Goal: Task Accomplishment & Management: Manage account settings

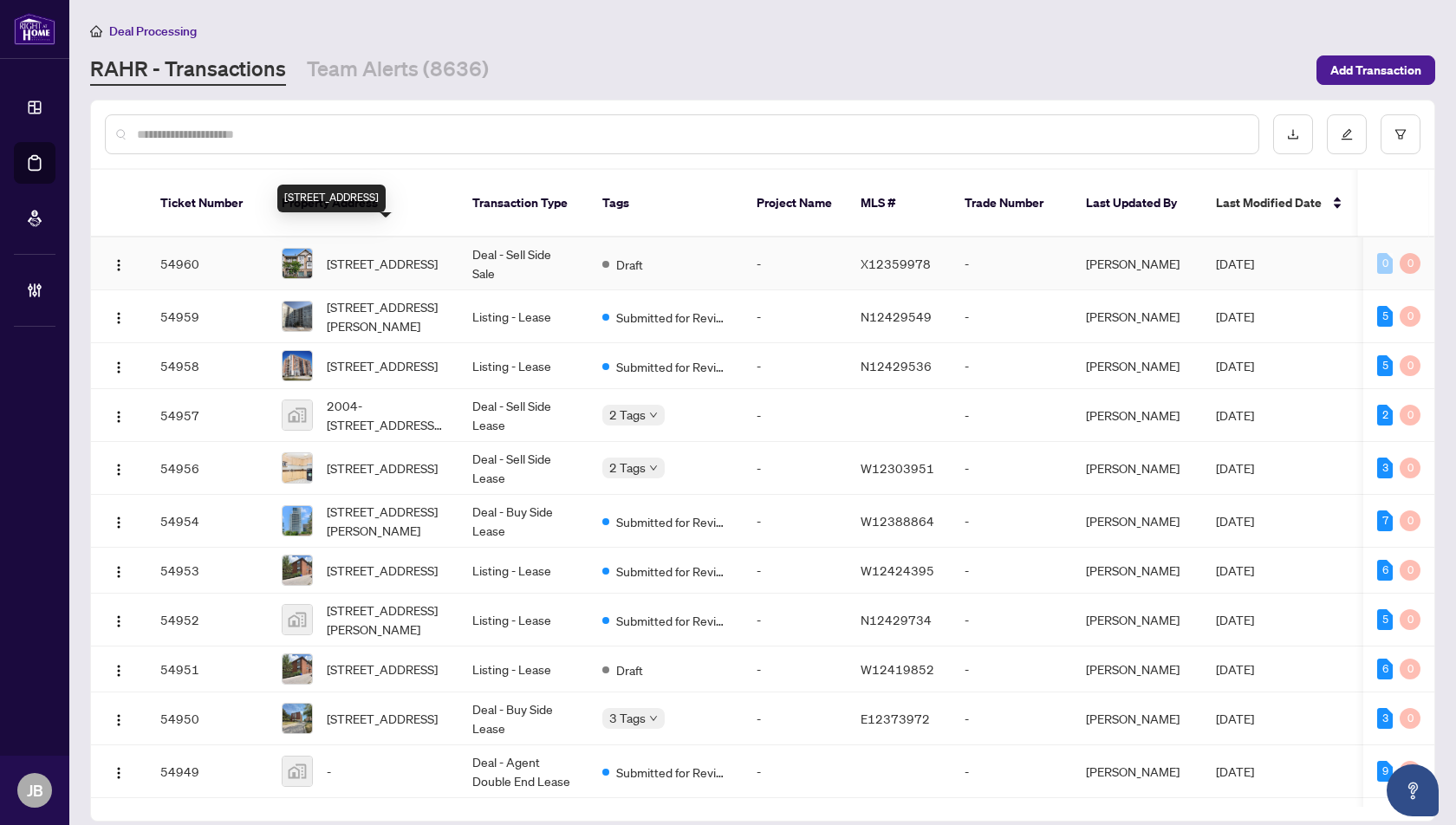
click at [388, 254] on span "[STREET_ADDRESS]" at bounding box center [382, 263] width 111 height 20
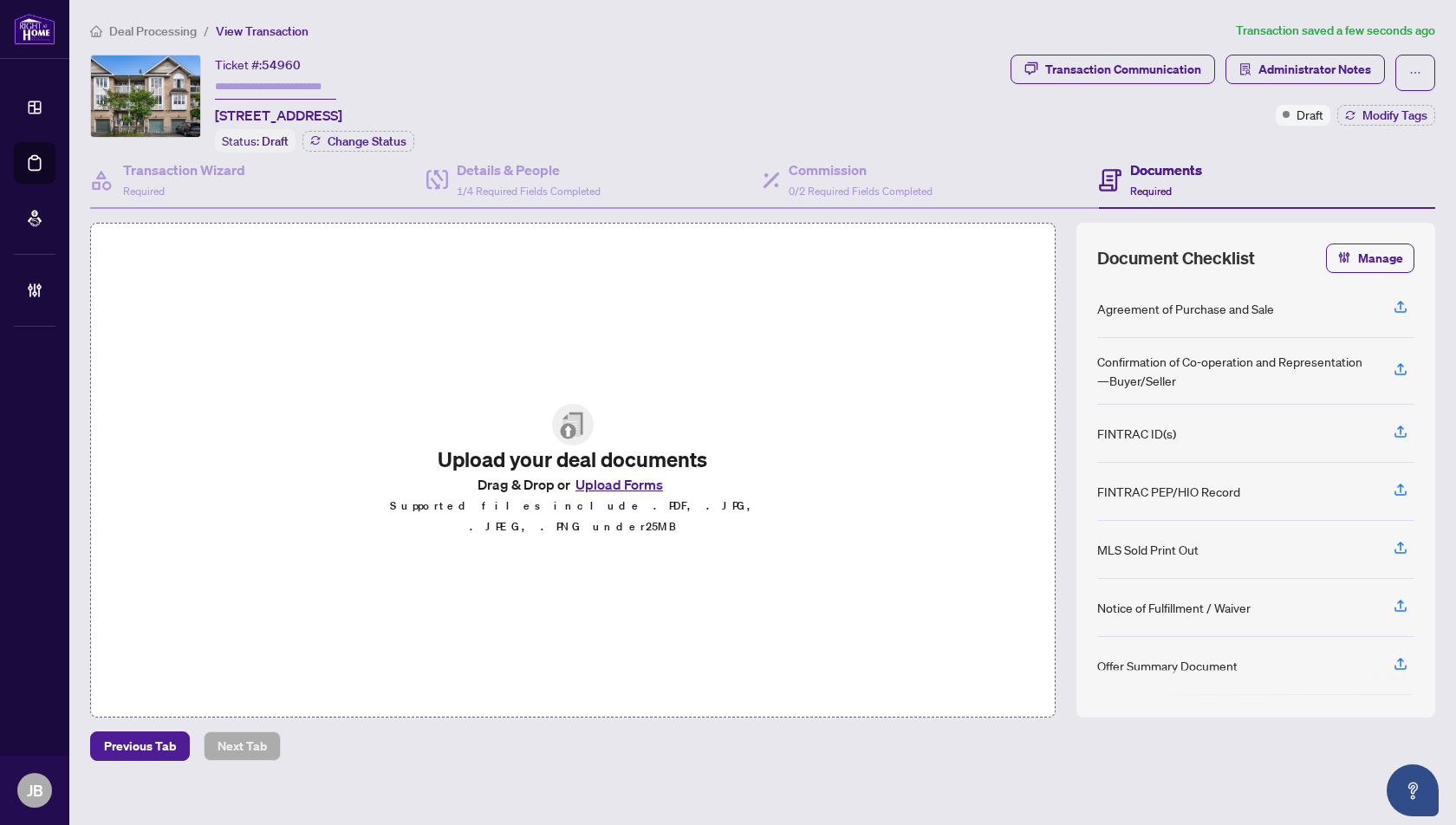
click at [164, 28] on span "Deal Processing" at bounding box center [153, 31] width 88 height 16
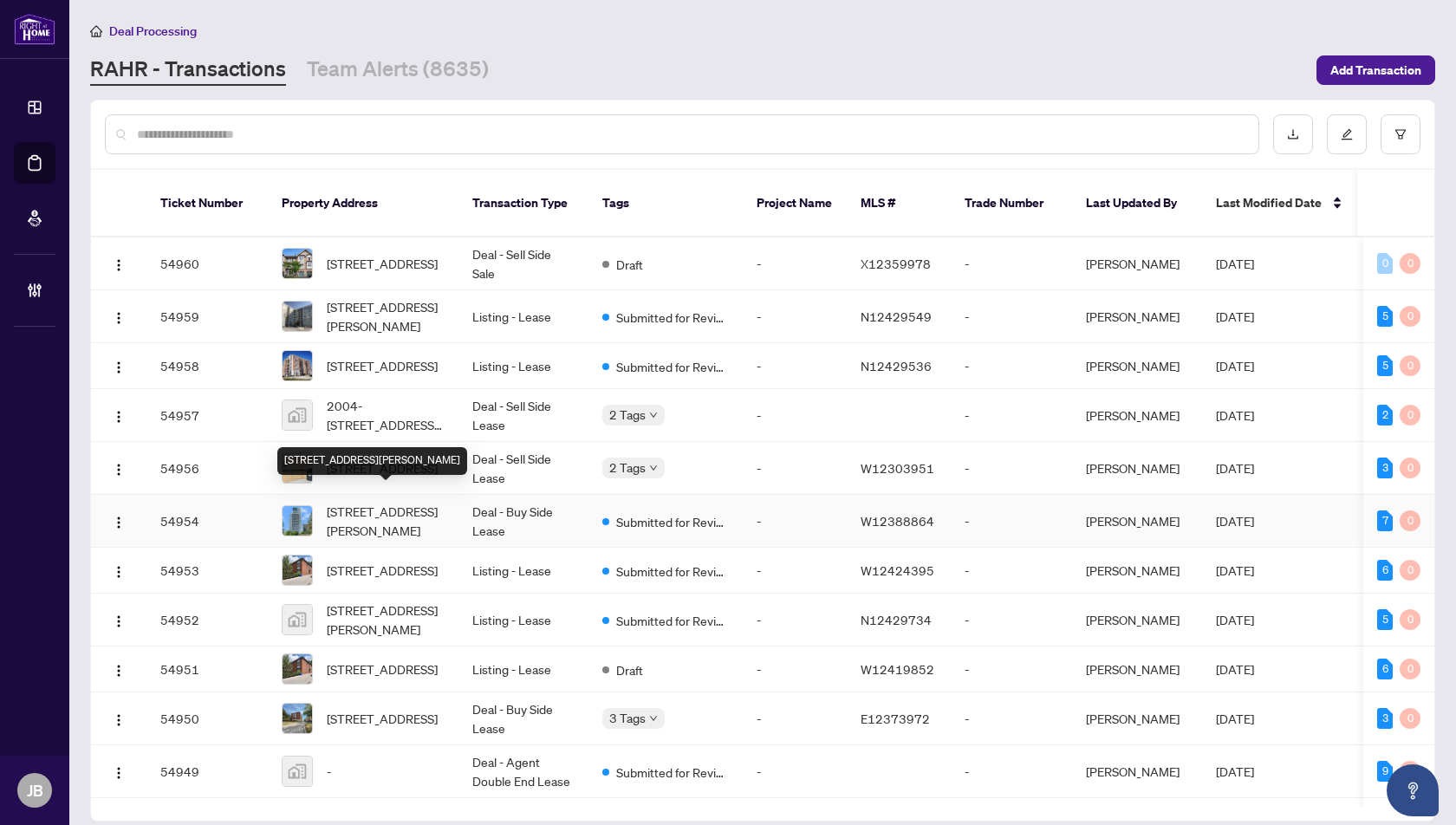
click at [381, 501] on span "[STREET_ADDRESS][PERSON_NAME]" at bounding box center [385, 520] width 118 height 38
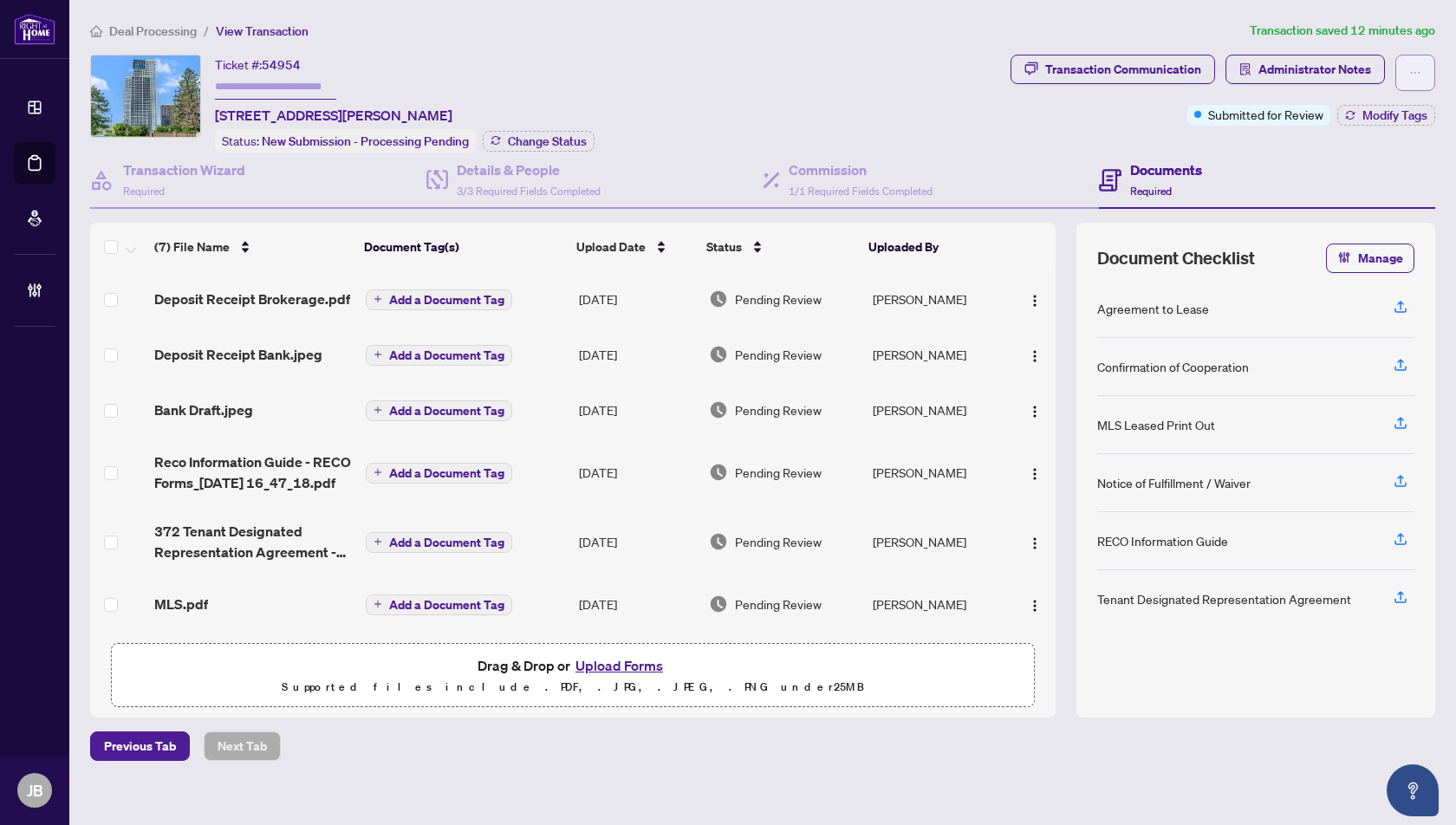
click at [1410, 79] on span "button" at bounding box center [1415, 72] width 12 height 27
click at [835, 98] on div "Ticket #: 54954 [STREET_ADDRESS][PERSON_NAME] Status: New Submission - Processi…" at bounding box center [546, 103] width 913 height 98
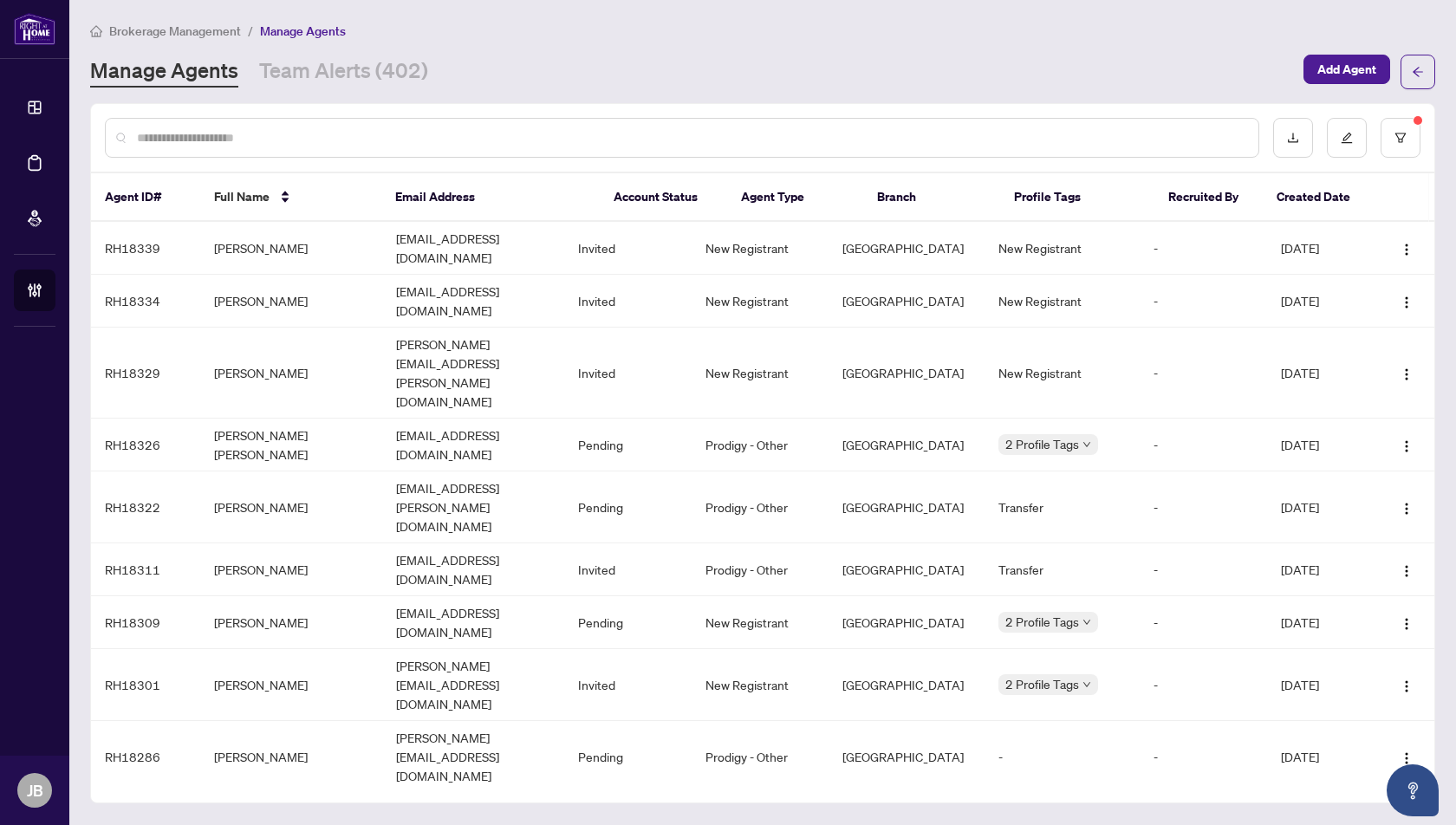
click at [221, 136] on input "text" at bounding box center [689, 138] width 1107 height 20
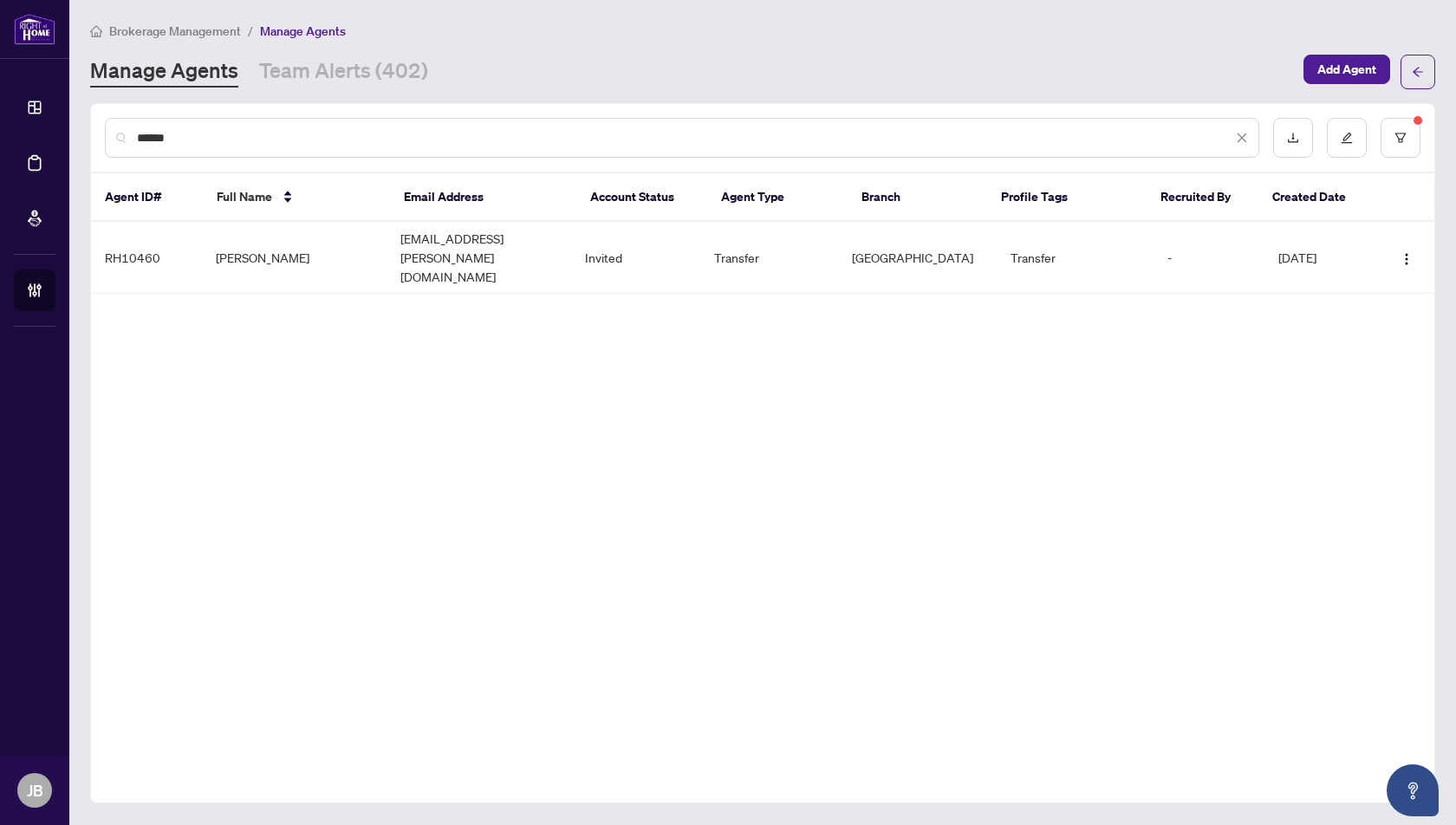
type input "******"
click at [1405, 253] on img "button" at bounding box center [1406, 259] width 14 height 14
click at [1356, 305] on span "Resend Invitation" at bounding box center [1355, 303] width 95 height 20
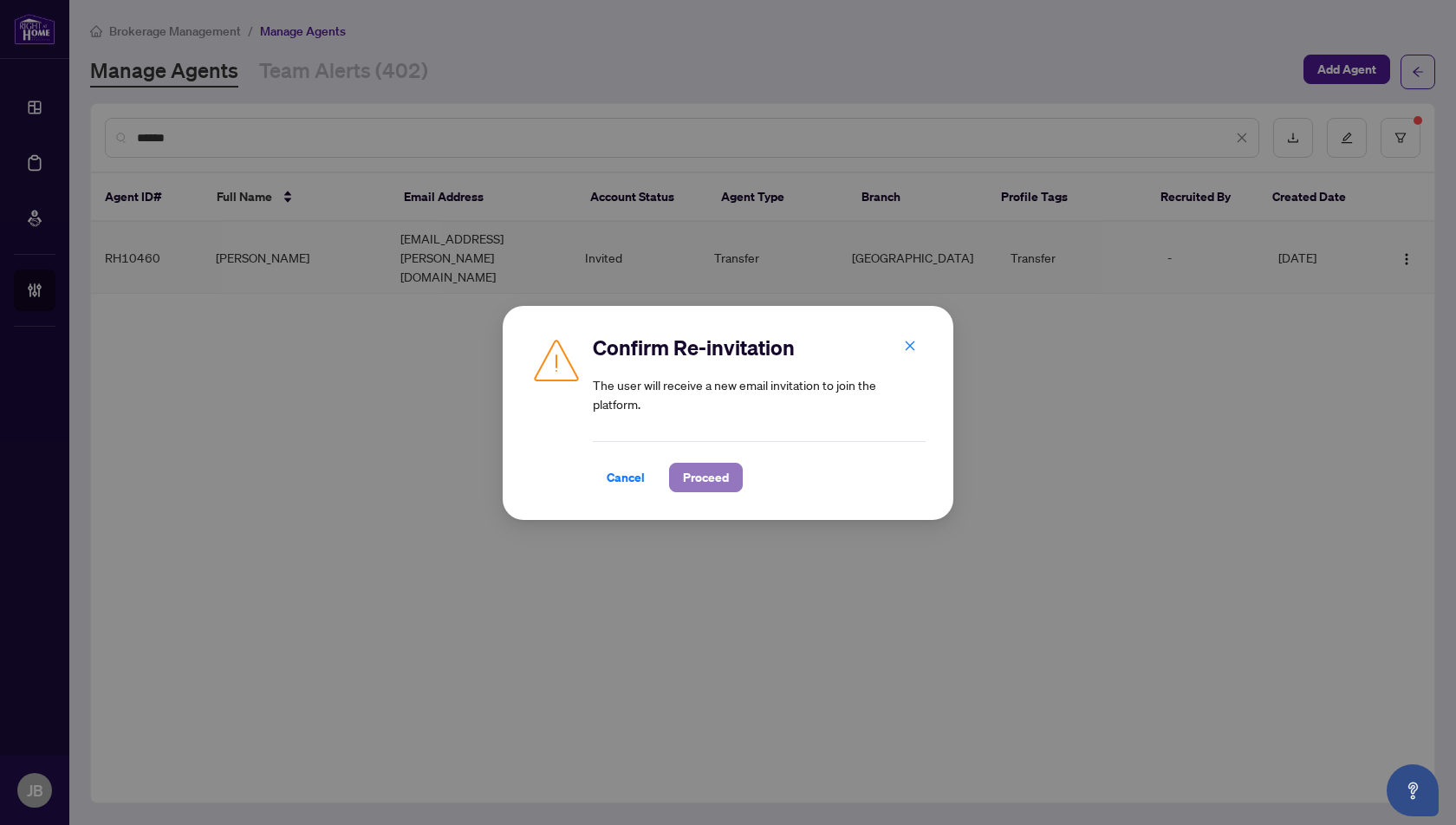
click at [701, 475] on span "Proceed" at bounding box center [705, 477] width 46 height 27
